Goal: Information Seeking & Learning: Find specific fact

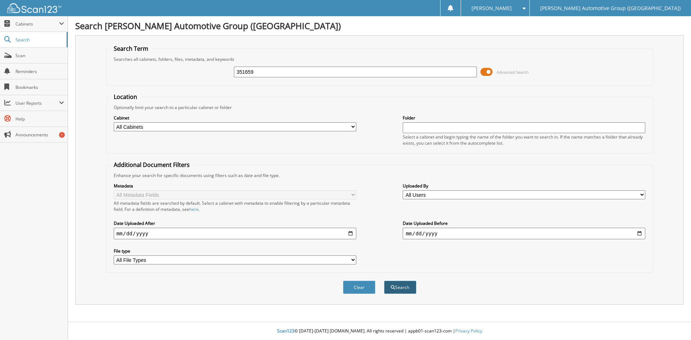
type input "351659"
click at [401, 287] on button "Search" at bounding box center [400, 287] width 32 height 13
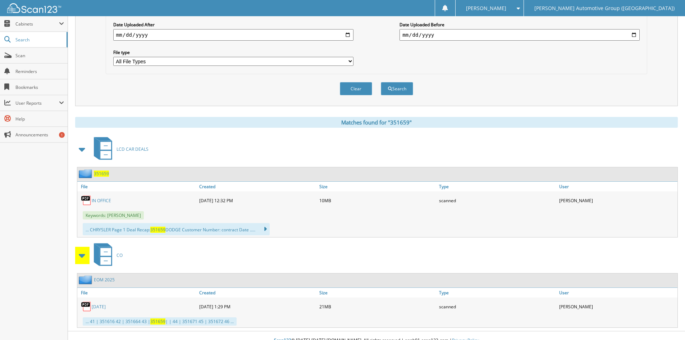
scroll to position [208, 0]
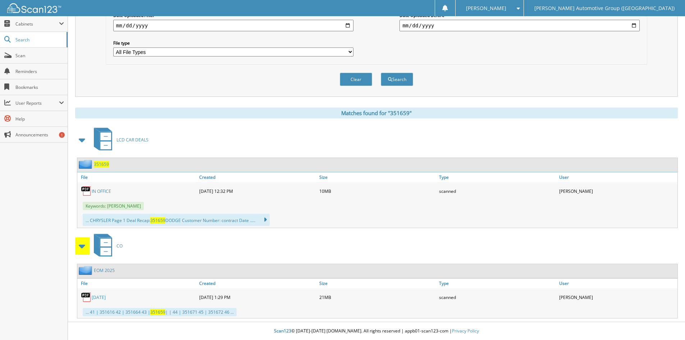
click at [103, 191] on link "IN OFFICE" at bounding box center [101, 191] width 19 height 6
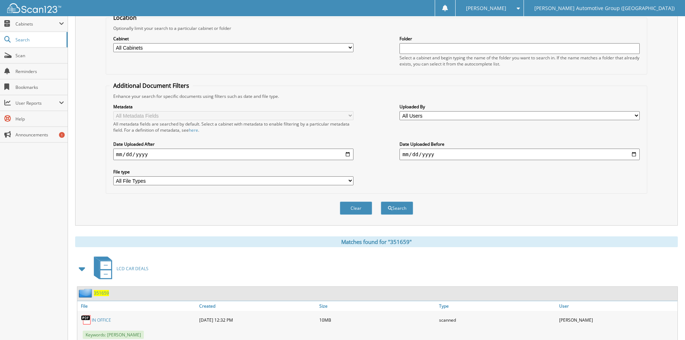
scroll to position [0, 0]
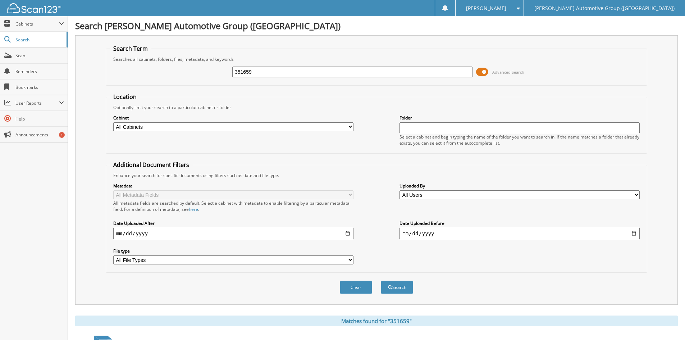
drag, startPoint x: 270, startPoint y: 73, endPoint x: 244, endPoint y: 72, distance: 25.9
click at [244, 72] on input "351659" at bounding box center [352, 72] width 240 height 11
type input "351516"
click at [396, 287] on button "Search" at bounding box center [397, 287] width 32 height 13
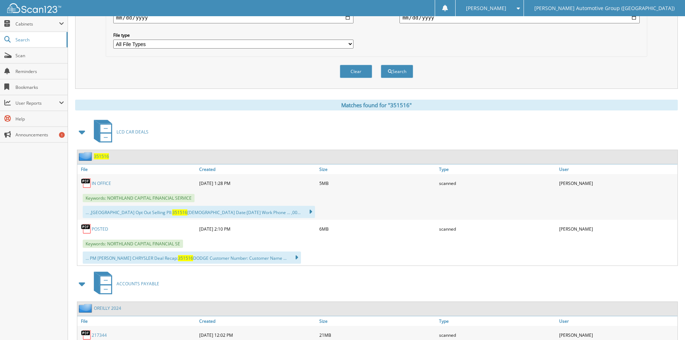
click at [101, 228] on link "POSTED" at bounding box center [100, 229] width 17 height 6
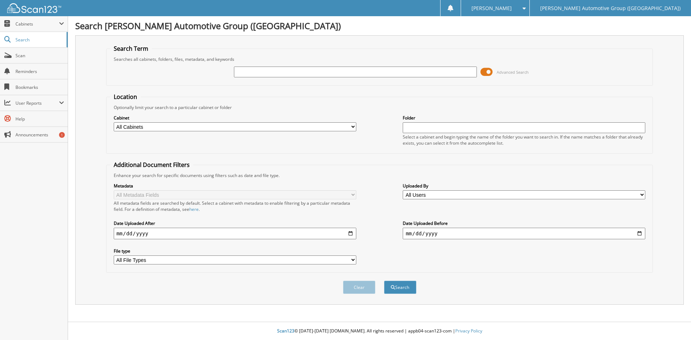
click at [259, 70] on input "text" at bounding box center [355, 72] width 242 height 11
type input "HZ176985"
click at [401, 285] on button "Search" at bounding box center [400, 287] width 32 height 13
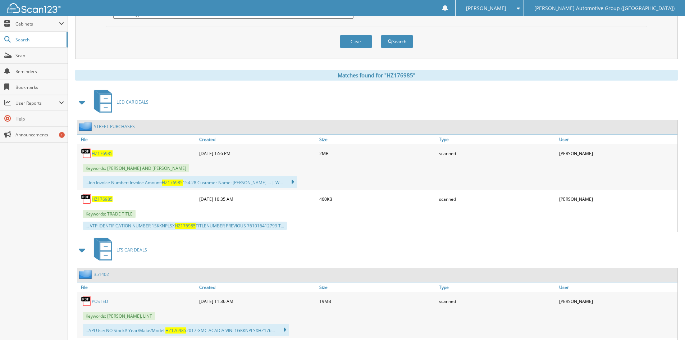
scroll to position [252, 0]
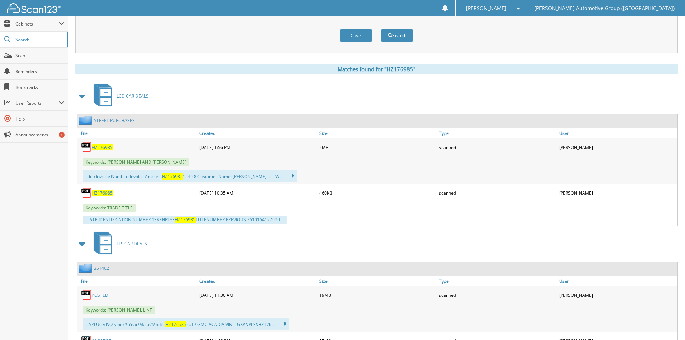
click at [106, 192] on span "HZ176985" at bounding box center [102, 193] width 21 height 6
click at [101, 193] on span "HZ176985" at bounding box center [102, 193] width 21 height 6
click at [23, 41] on span "Search" at bounding box center [38, 40] width 47 height 6
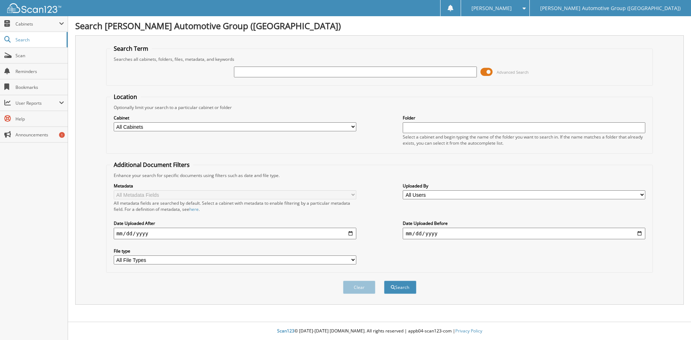
click at [256, 71] on input "text" at bounding box center [355, 72] width 242 height 11
type input "219466"
click at [404, 288] on button "Search" at bounding box center [400, 287] width 32 height 13
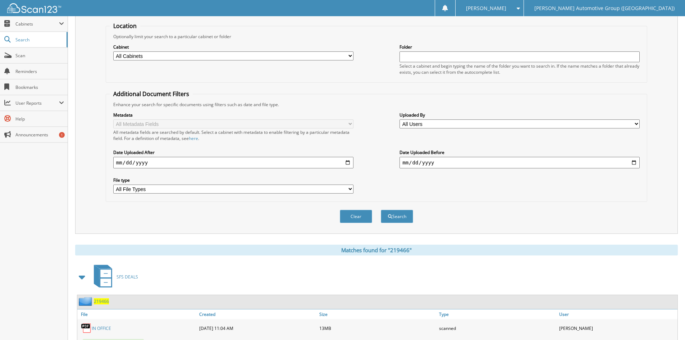
scroll to position [180, 0]
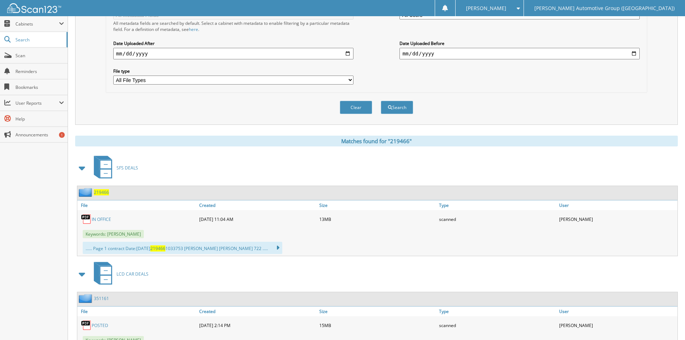
click at [102, 193] on span "219466" at bounding box center [101, 192] width 15 height 6
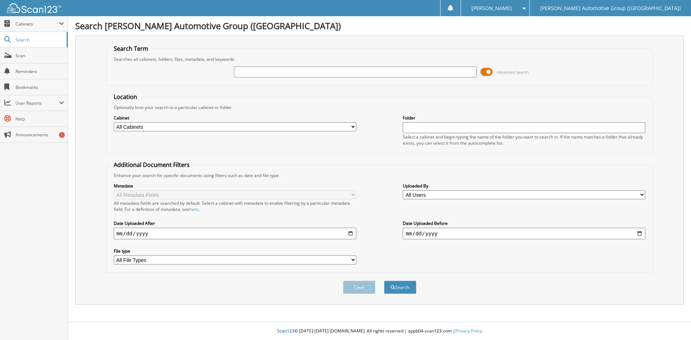
drag, startPoint x: 242, startPoint y: 73, endPoint x: 243, endPoint y: 67, distance: 6.3
click at [242, 73] on input "text" at bounding box center [355, 72] width 242 height 11
type input "219469"
click at [399, 285] on button "Search" at bounding box center [400, 287] width 32 height 13
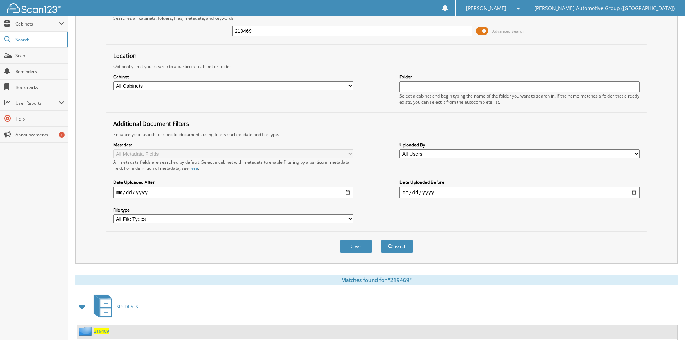
scroll to position [180, 0]
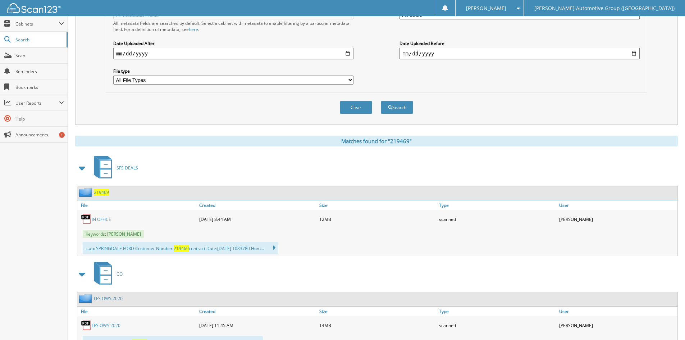
click at [102, 220] on link "IN OFFICE" at bounding box center [101, 219] width 19 height 6
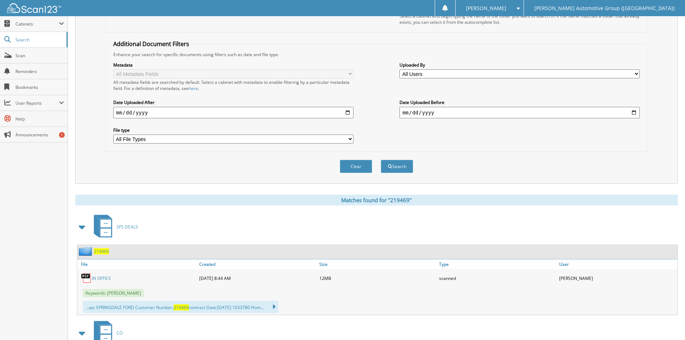
scroll to position [0, 0]
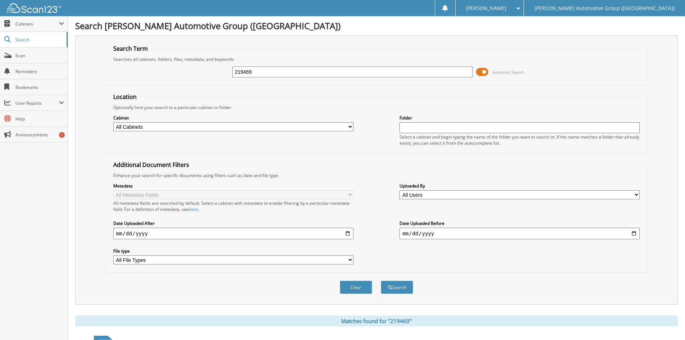
click at [304, 74] on input "219469" at bounding box center [352, 72] width 240 height 11
type input "219472"
click at [394, 287] on button "Search" at bounding box center [397, 287] width 32 height 13
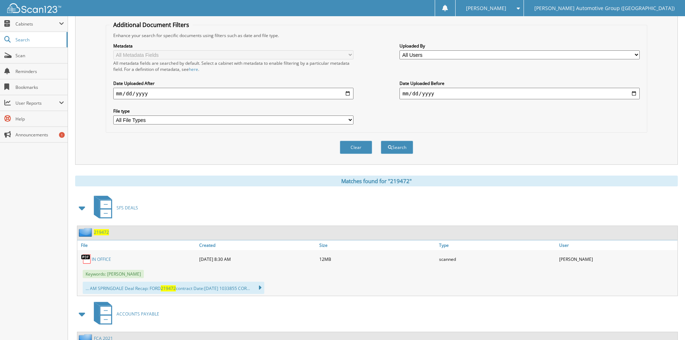
scroll to position [144, 0]
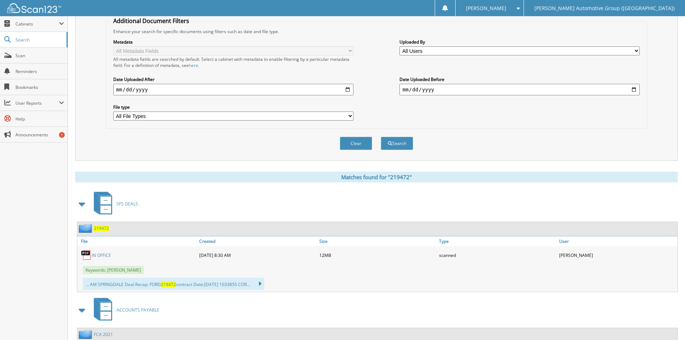
click at [103, 228] on span "219472" at bounding box center [101, 228] width 15 height 6
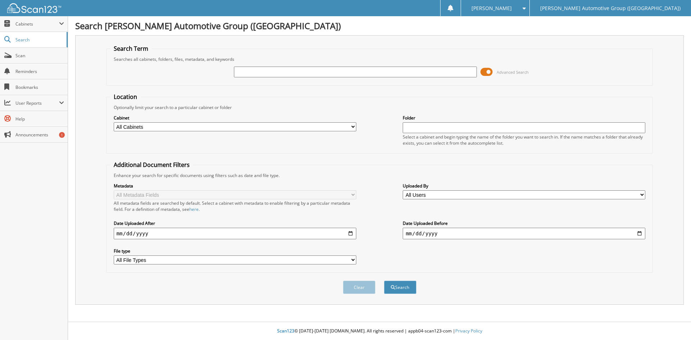
click at [240, 68] on input "text" at bounding box center [355, 72] width 242 height 11
type input "219457"
click at [400, 290] on button "Search" at bounding box center [400, 287] width 32 height 13
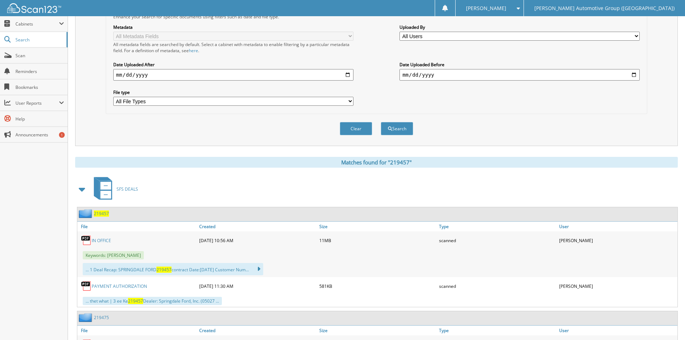
scroll to position [180, 0]
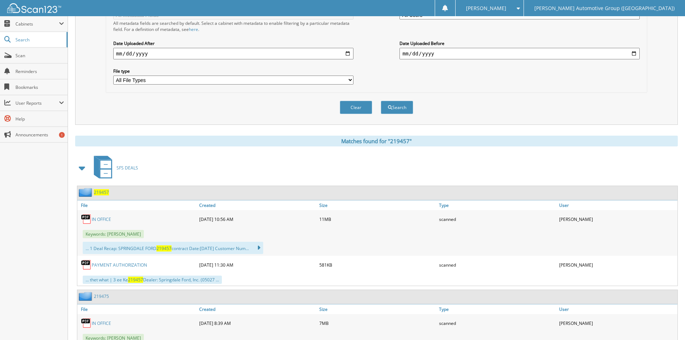
click at [101, 192] on span "219457" at bounding box center [101, 192] width 15 height 6
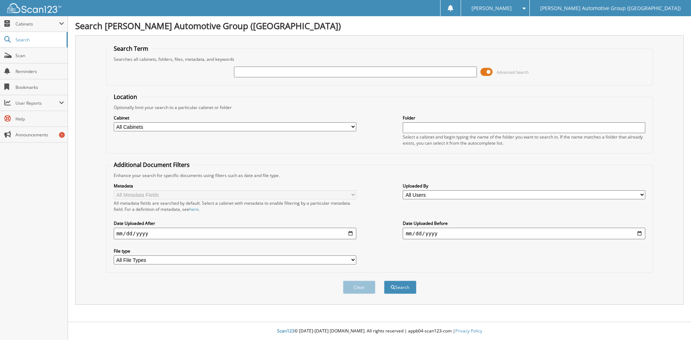
click at [240, 70] on input "text" at bounding box center [355, 72] width 242 height 11
type input "219470"
click at [404, 286] on button "Search" at bounding box center [400, 287] width 32 height 13
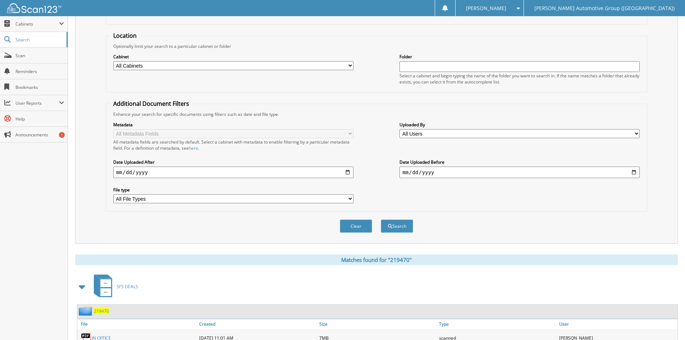
scroll to position [216, 0]
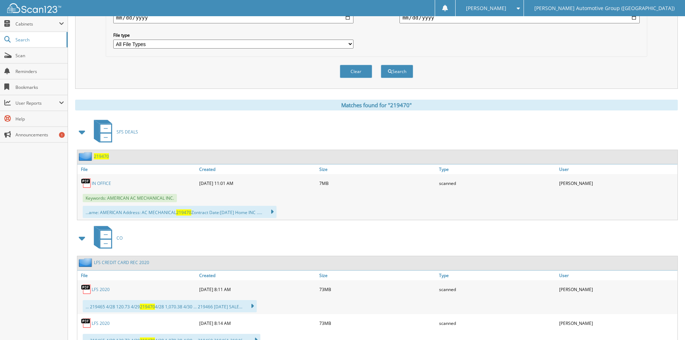
click at [101, 155] on span "219470" at bounding box center [101, 156] width 15 height 6
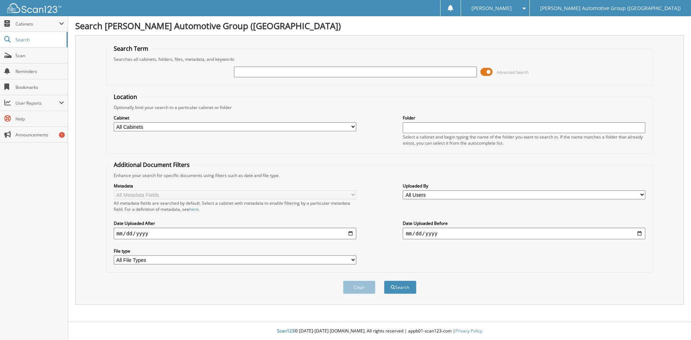
click at [242, 70] on input "text" at bounding box center [355, 72] width 242 height 11
type input "219463"
click at [384, 281] on button "Search" at bounding box center [400, 287] width 32 height 13
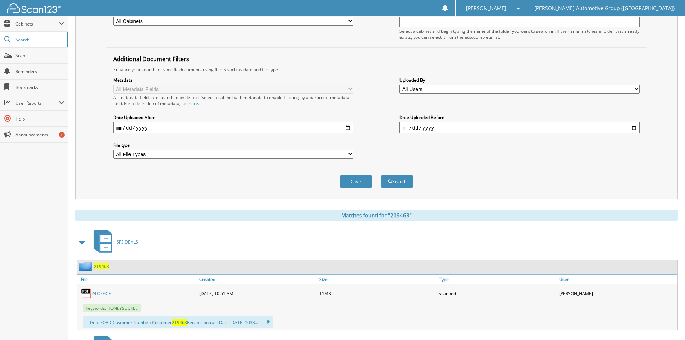
scroll to position [180, 0]
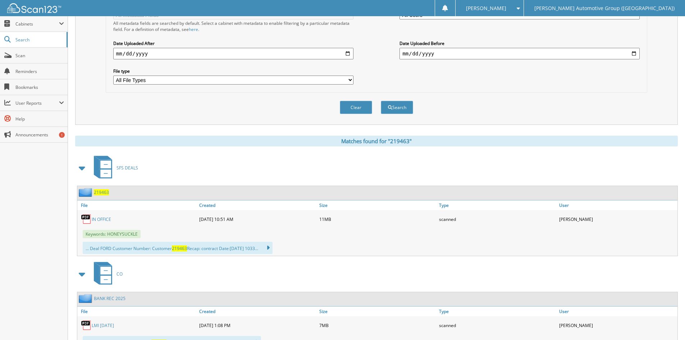
click at [105, 192] on span "219463" at bounding box center [101, 192] width 15 height 6
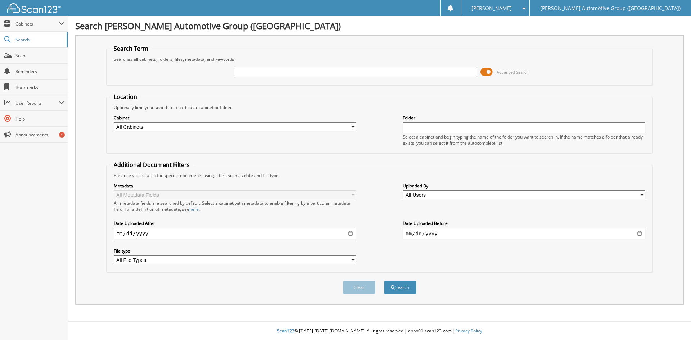
click at [248, 70] on input "text" at bounding box center [355, 72] width 242 height 11
type input "219393"
click at [404, 287] on button "Search" at bounding box center [400, 287] width 32 height 13
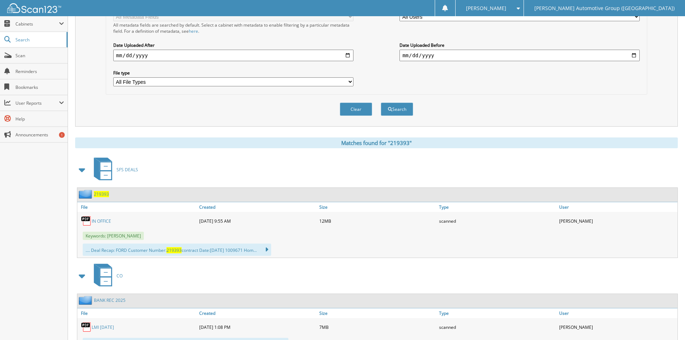
scroll to position [180, 0]
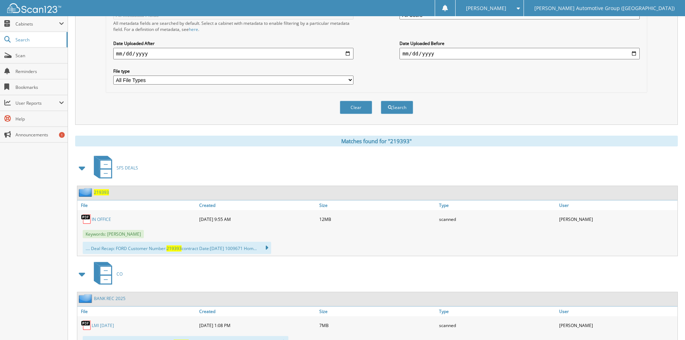
click at [103, 192] on span "219393" at bounding box center [101, 192] width 15 height 6
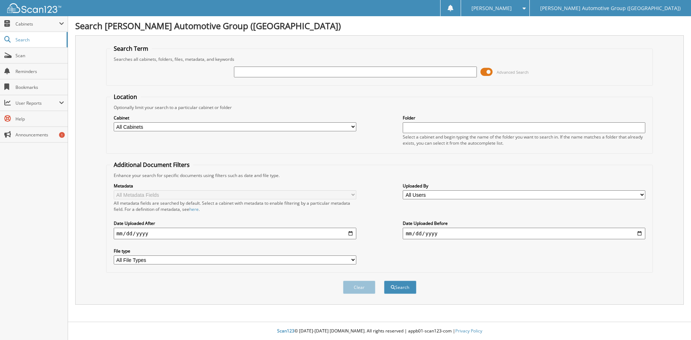
click at [245, 72] on input "text" at bounding box center [355, 72] width 242 height 11
type input "219204"
click at [407, 286] on button "Search" at bounding box center [400, 287] width 32 height 13
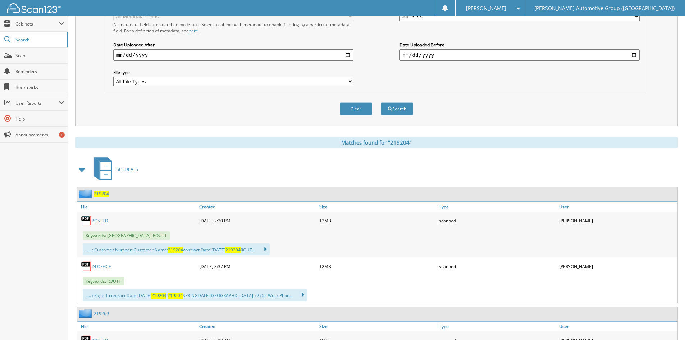
scroll to position [180, 0]
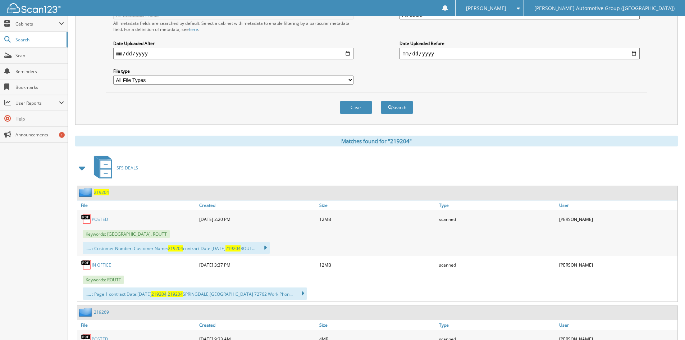
click at [103, 192] on span "219204" at bounding box center [101, 192] width 15 height 6
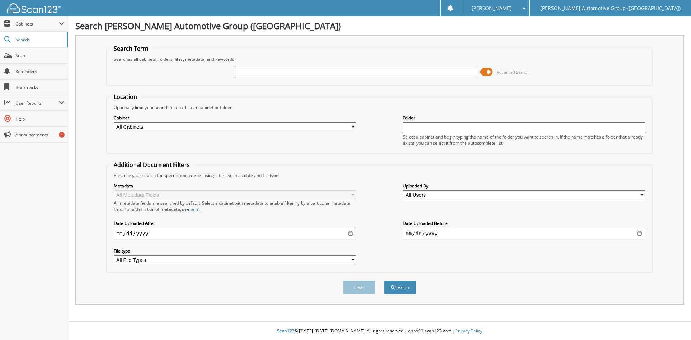
click at [242, 70] on input "text" at bounding box center [355, 72] width 242 height 11
type input "219318"
click at [405, 290] on button "Search" at bounding box center [400, 287] width 32 height 13
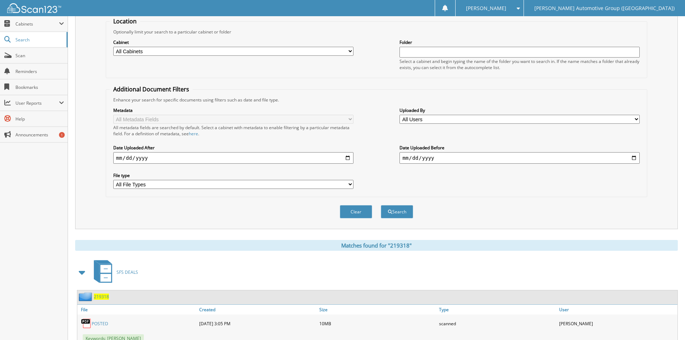
scroll to position [180, 0]
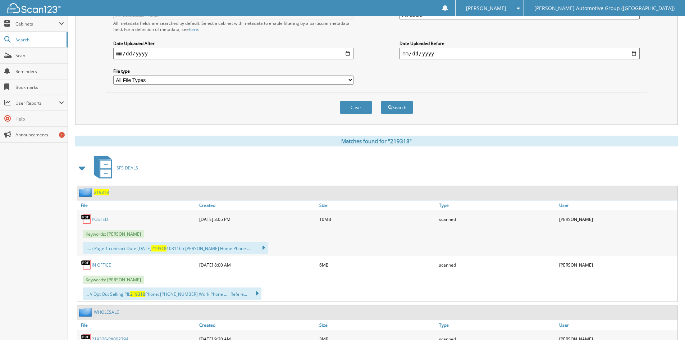
click at [103, 191] on span "219318" at bounding box center [101, 192] width 15 height 6
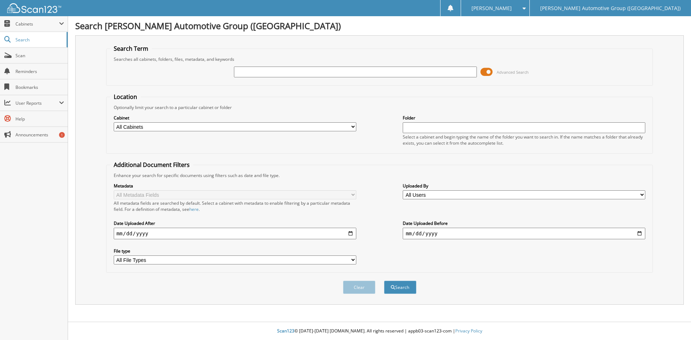
click at [250, 70] on input "text" at bounding box center [355, 72] width 242 height 11
type input "219306"
click at [404, 287] on button "Search" at bounding box center [400, 287] width 32 height 13
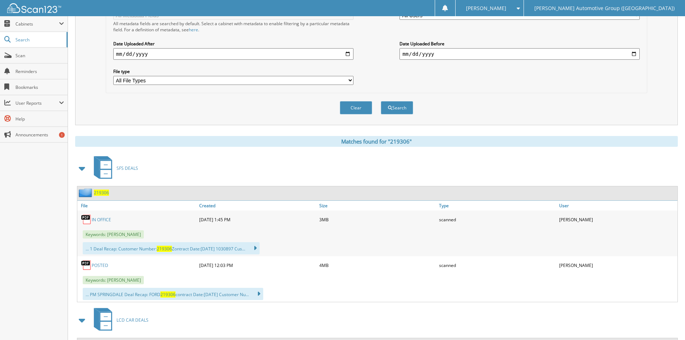
scroll to position [180, 0]
click at [104, 191] on span "219306" at bounding box center [101, 192] width 15 height 6
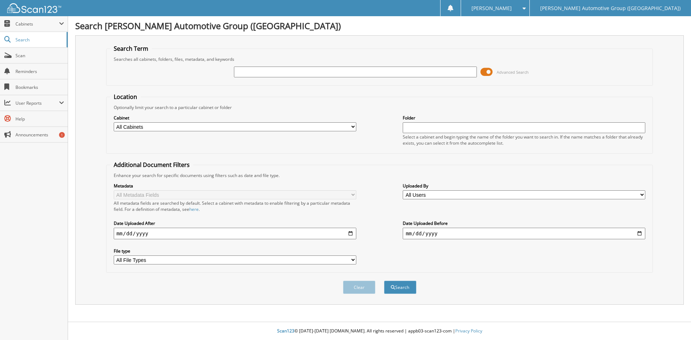
click at [235, 73] on input "text" at bounding box center [355, 72] width 242 height 11
type input "350834"
click at [401, 288] on button "Search" at bounding box center [400, 287] width 32 height 13
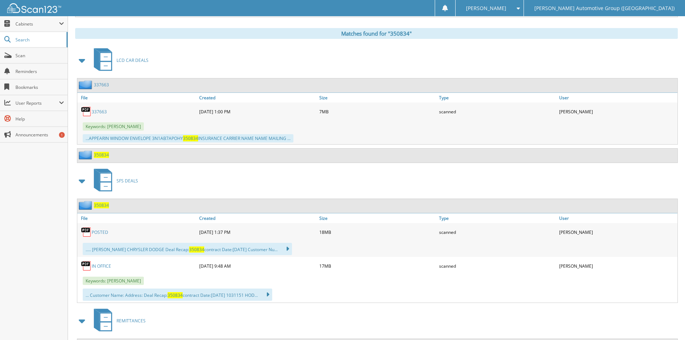
scroll to position [288, 0]
click at [101, 205] on span "350834" at bounding box center [101, 205] width 15 height 6
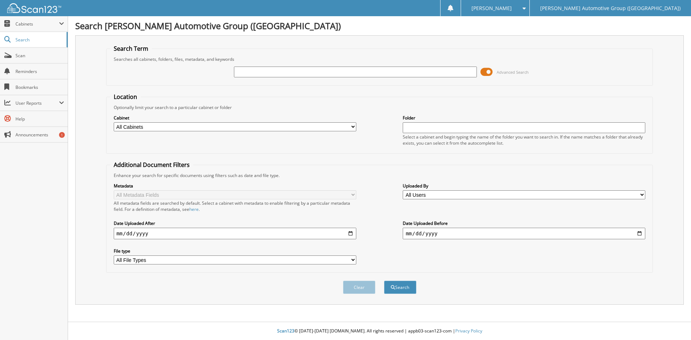
click at [241, 72] on input "text" at bounding box center [355, 72] width 242 height 11
type input "350552"
click at [404, 287] on button "Search" at bounding box center [400, 287] width 32 height 13
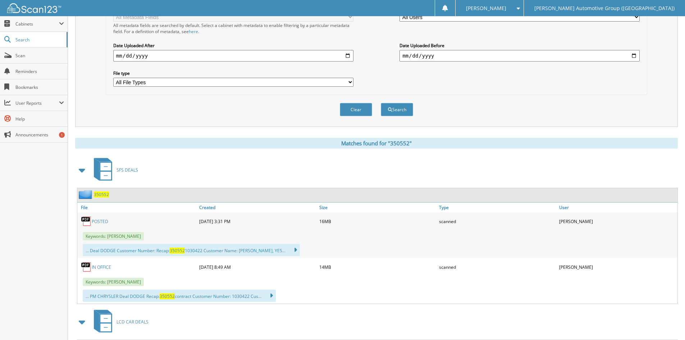
scroll to position [180, 0]
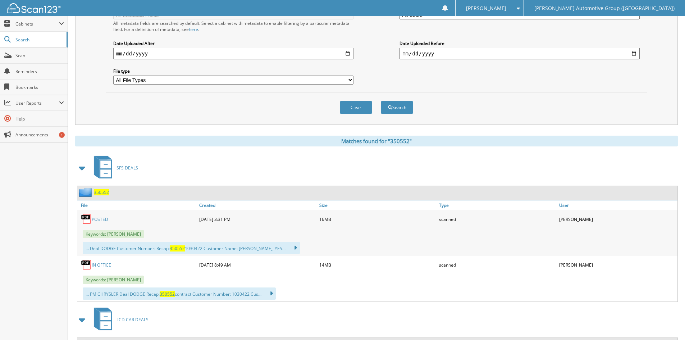
click at [104, 191] on span "350552" at bounding box center [101, 192] width 15 height 6
